Goal: Task Accomplishment & Management: Use online tool/utility

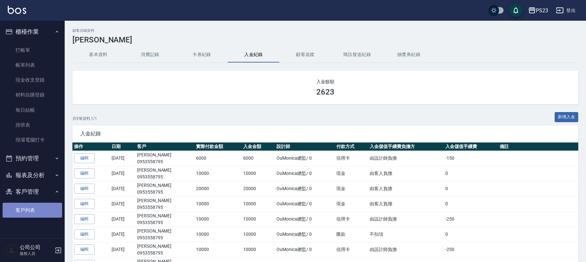
click at [24, 215] on link "客戶列表" at bounding box center [32, 209] width 59 height 15
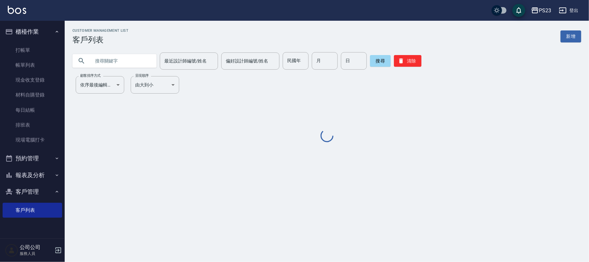
click at [130, 62] on input "text" at bounding box center [121, 60] width 61 height 17
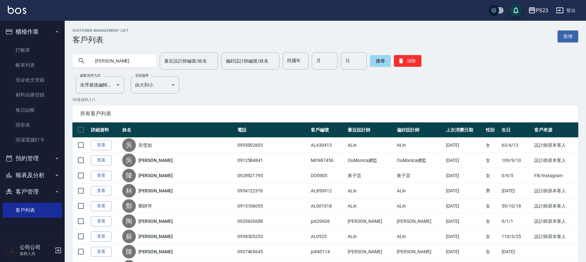
type input "[PERSON_NAME]"
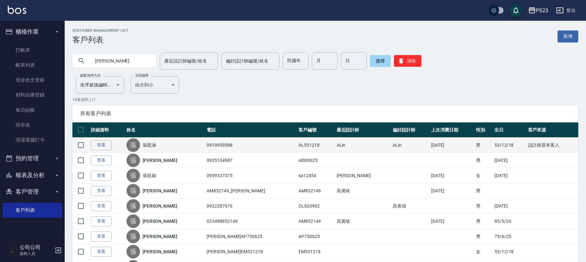
click at [148, 139] on div "張 [PERSON_NAME]" at bounding box center [164, 145] width 77 height 14
click at [160, 151] on div "張 [PERSON_NAME]" at bounding box center [164, 145] width 77 height 14
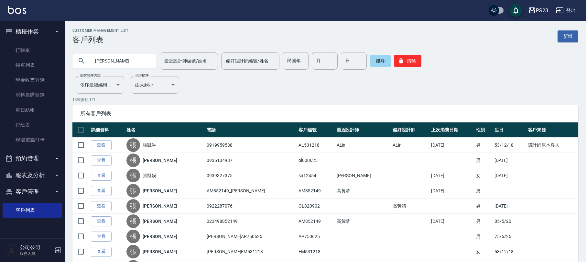
drag, startPoint x: 160, startPoint y: 145, endPoint x: 162, endPoint y: 141, distance: 4.3
click at [156, 145] on link "張凱淋" at bounding box center [150, 145] width 14 height 6
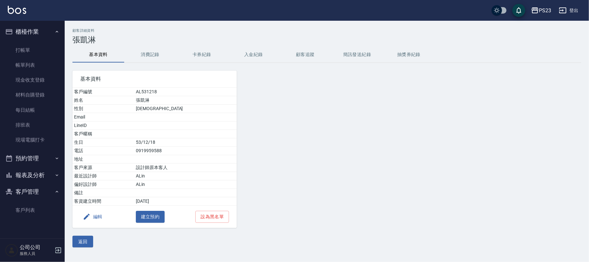
click at [157, 56] on button "消費記錄" at bounding box center [150, 55] width 52 height 16
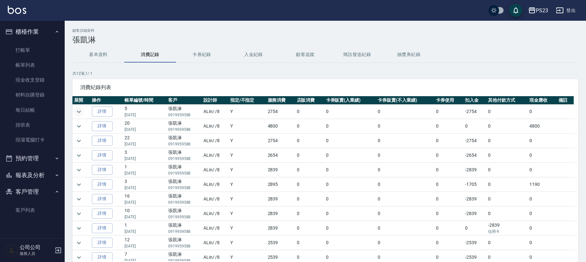
click at [78, 111] on icon "expand row" at bounding box center [79, 112] width 8 height 8
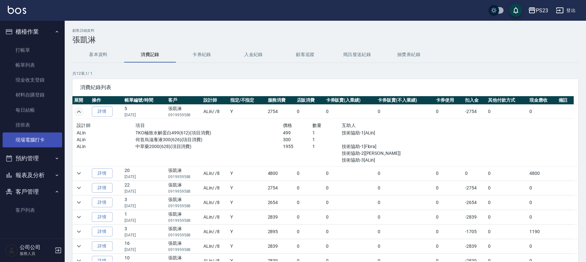
click at [56, 137] on link "現場電腦打卡" at bounding box center [32, 139] width 59 height 15
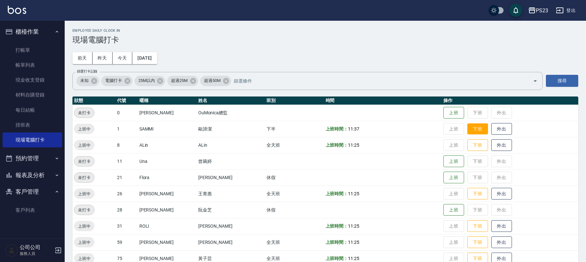
click at [473, 131] on button "下班" at bounding box center [477, 128] width 21 height 11
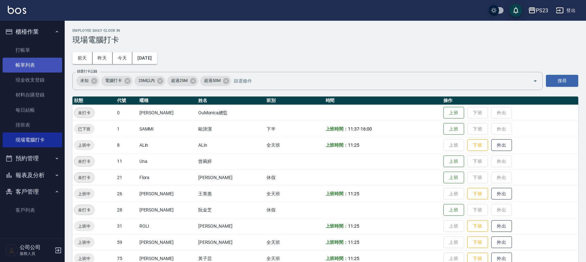
click at [21, 67] on link "帳單列表" at bounding box center [32, 65] width 59 height 15
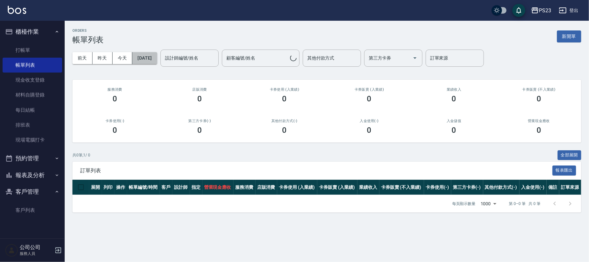
click at [156, 53] on button "[DATE]" at bounding box center [144, 58] width 25 height 12
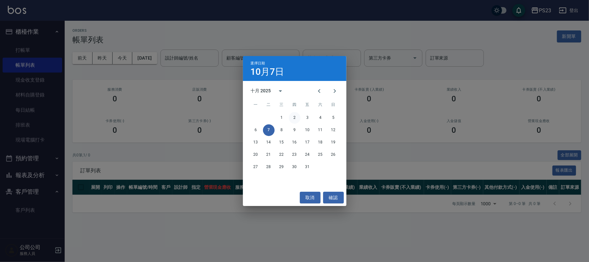
click at [292, 118] on button "2" at bounding box center [295, 118] width 12 height 12
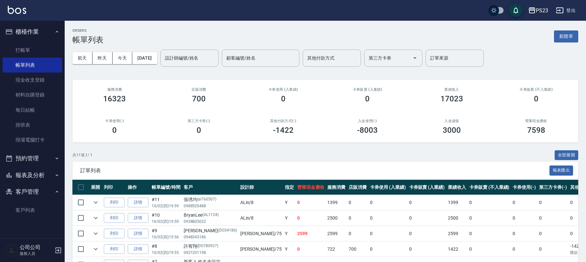
scroll to position [129, 0]
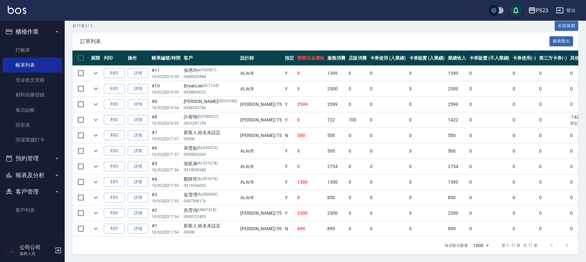
click at [94, 87] on icon "expand row" at bounding box center [96, 89] width 8 height 8
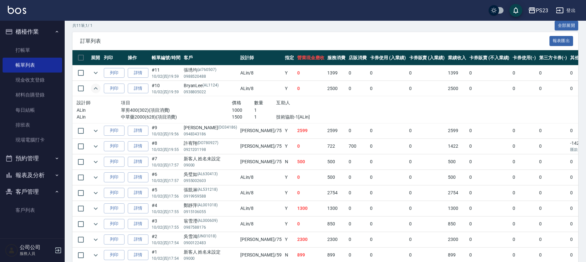
scroll to position [0, 0]
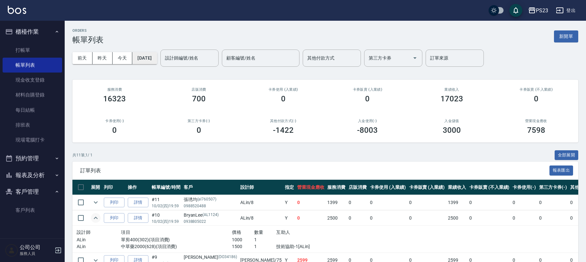
click at [156, 61] on button "[DATE]" at bounding box center [144, 58] width 25 height 12
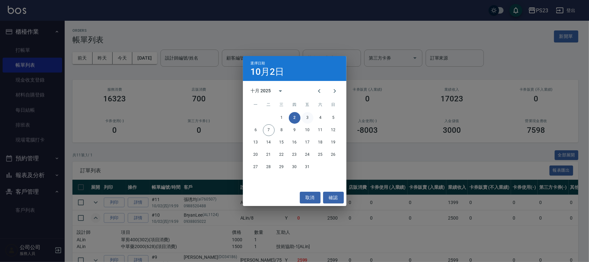
click at [309, 118] on button "3" at bounding box center [308, 118] width 12 height 12
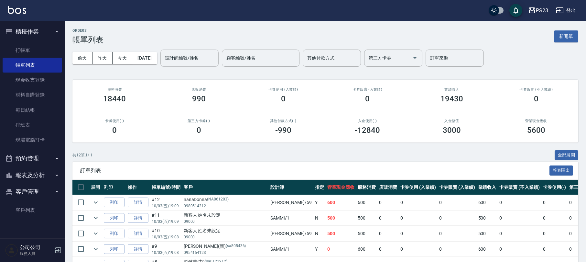
click at [206, 63] on input "設計師編號/姓名" at bounding box center [189, 57] width 52 height 11
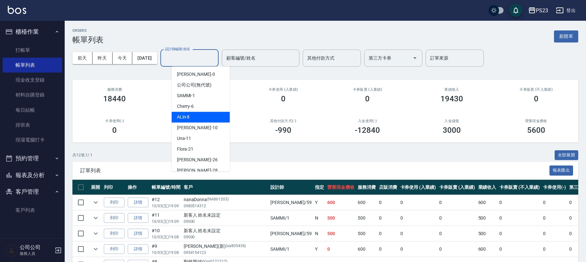
click at [197, 113] on div "ALin -8" at bounding box center [201, 117] width 58 height 11
type input "ALin-8"
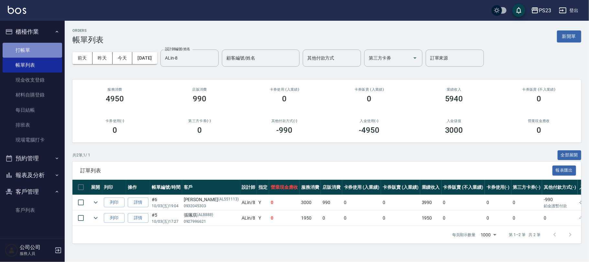
click at [25, 43] on link "打帳單" at bounding box center [32, 50] width 59 height 15
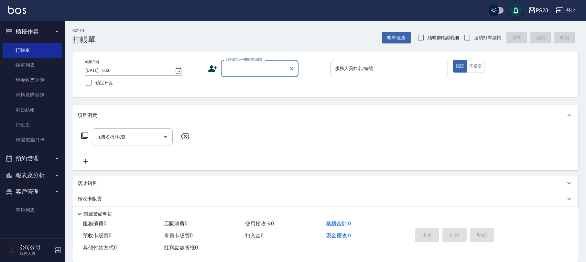
click at [250, 69] on input "顧客姓名/手機號碼/編號" at bounding box center [255, 68] width 62 height 11
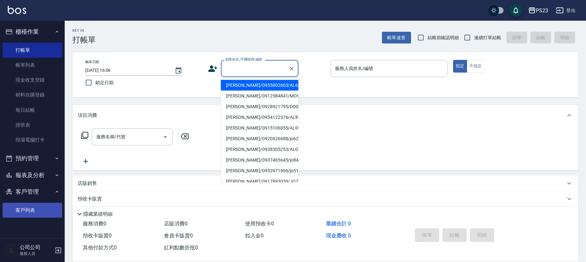
click at [19, 202] on link "客戶列表" at bounding box center [32, 209] width 59 height 15
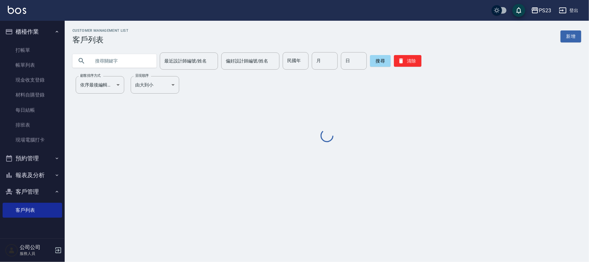
click at [113, 54] on input "text" at bounding box center [121, 60] width 61 height 17
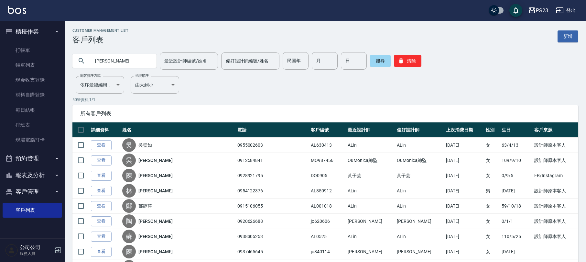
type input "[PERSON_NAME]"
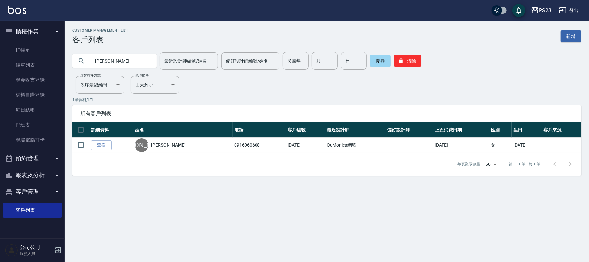
click at [99, 143] on link "查看" at bounding box center [101, 145] width 21 height 10
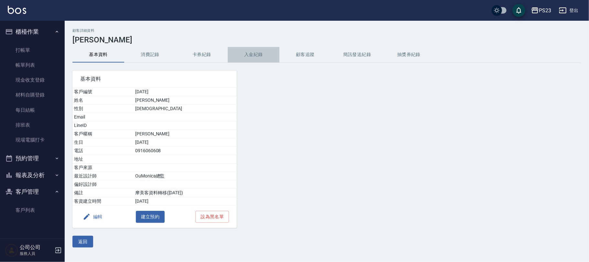
click at [242, 61] on button "入金紀錄" at bounding box center [254, 55] width 52 height 16
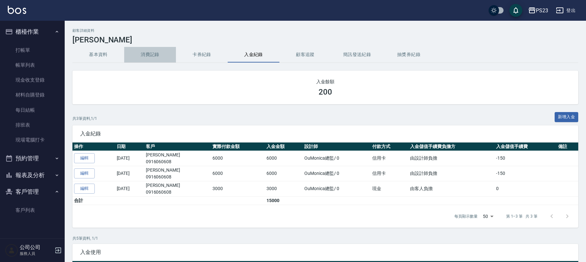
click at [139, 47] on button "消費記錄" at bounding box center [150, 55] width 52 height 16
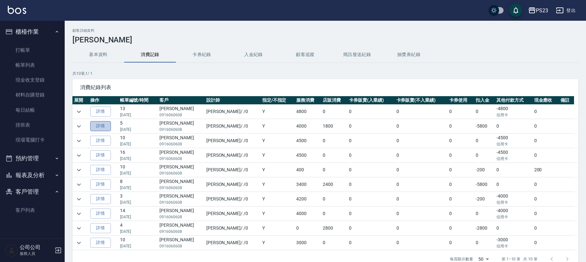
click at [99, 122] on link "詳情" at bounding box center [100, 126] width 21 height 10
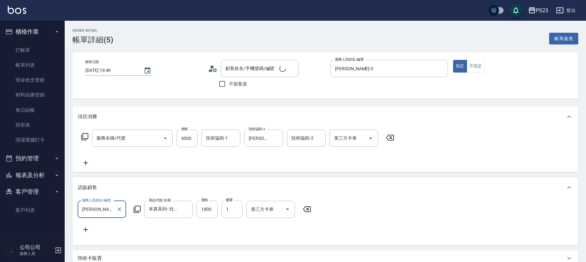
type input "[DATE] 19:49"
type input "[PERSON_NAME]-0"
type input "[PERSON_NAME]/0916060608/[DATE]"
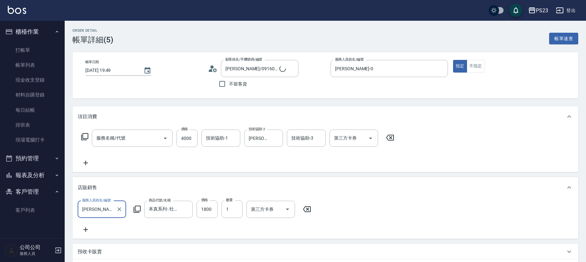
type input "[PERSON_NAME]燙(229)"
